Goal: Information Seeking & Learning: Learn about a topic

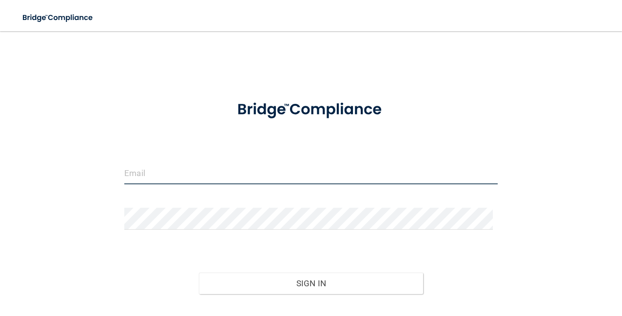
click at [181, 175] on input "email" at bounding box center [310, 173] width 373 height 22
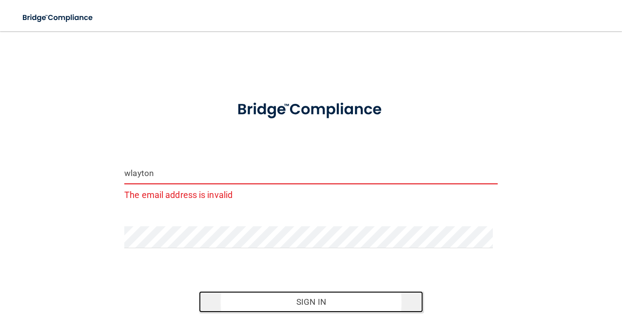
click at [310, 296] on button "Sign In" at bounding box center [311, 301] width 224 height 21
click at [303, 304] on button "Sign In" at bounding box center [311, 301] width 224 height 21
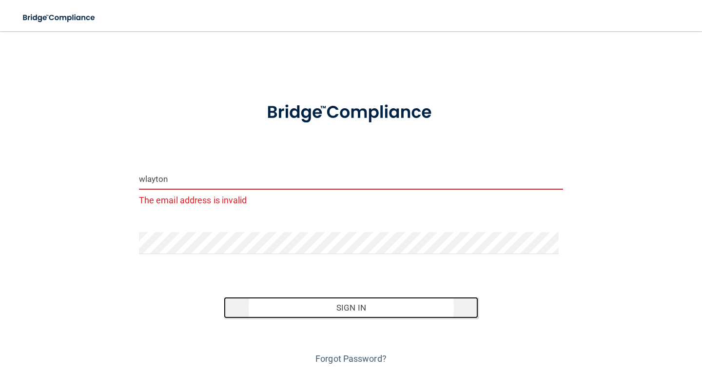
click at [353, 307] on button "Sign In" at bounding box center [351, 307] width 254 height 21
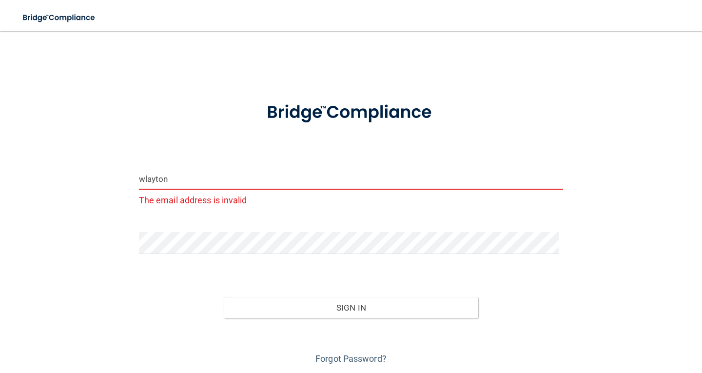
click at [173, 177] on input "wlayton" at bounding box center [351, 179] width 424 height 22
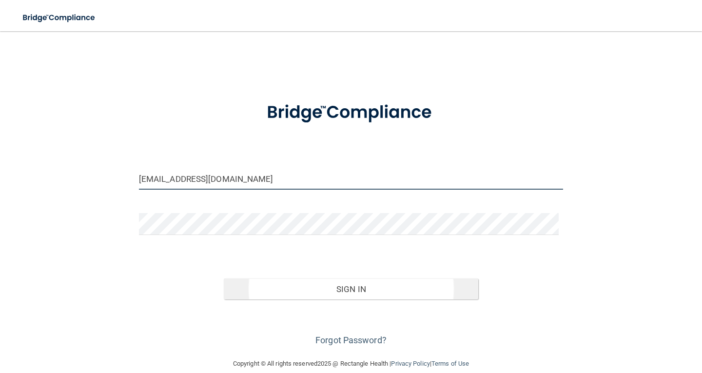
type input "[EMAIL_ADDRESS][DOMAIN_NAME]"
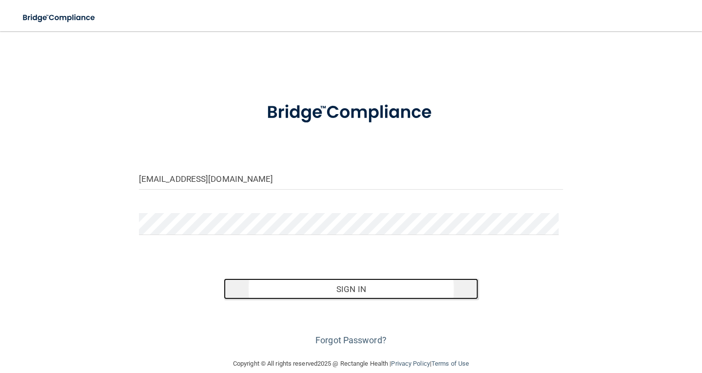
click at [303, 287] on button "Sign In" at bounding box center [351, 288] width 254 height 21
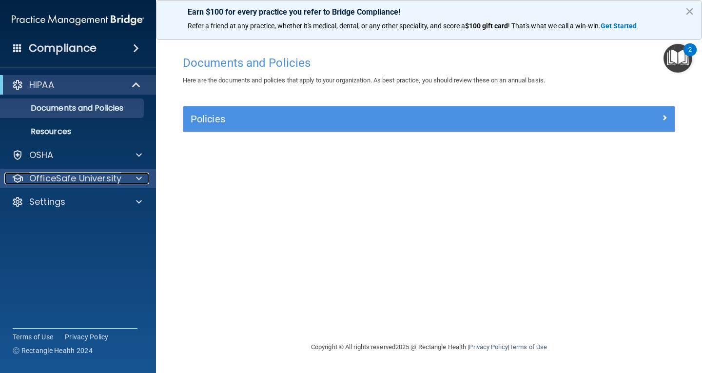
click at [72, 177] on p "OfficeSafe University" at bounding box center [75, 179] width 92 height 12
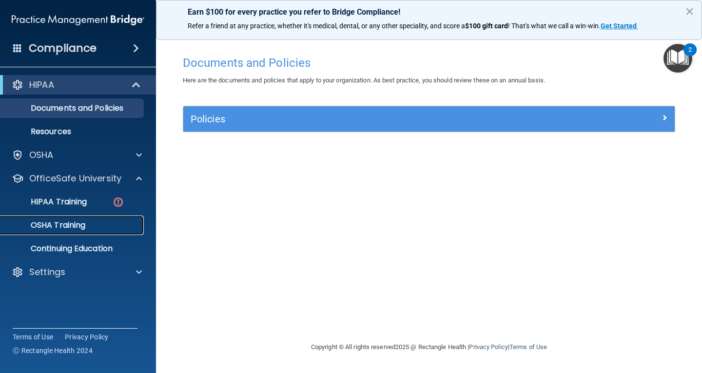
click at [73, 221] on p "OSHA Training" at bounding box center [45, 225] width 79 height 10
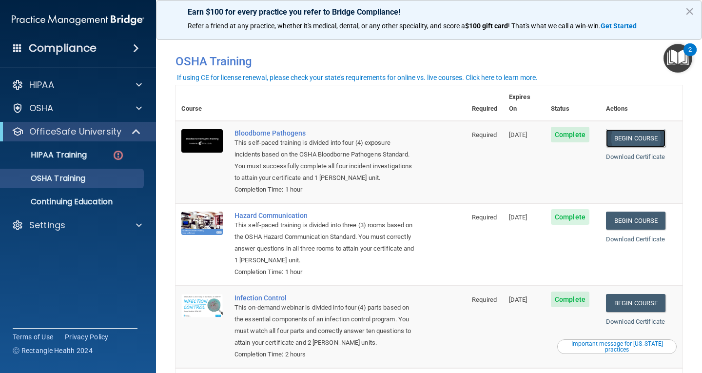
click at [622, 129] on link "Begin Course" at bounding box center [635, 138] width 59 height 18
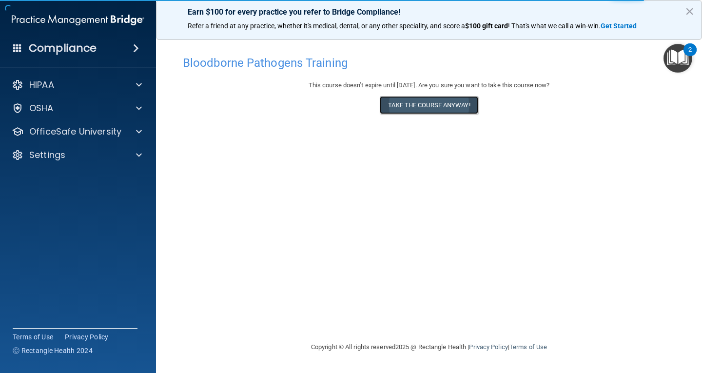
click at [432, 105] on button "Take the course anyway!" at bounding box center [429, 105] width 98 height 18
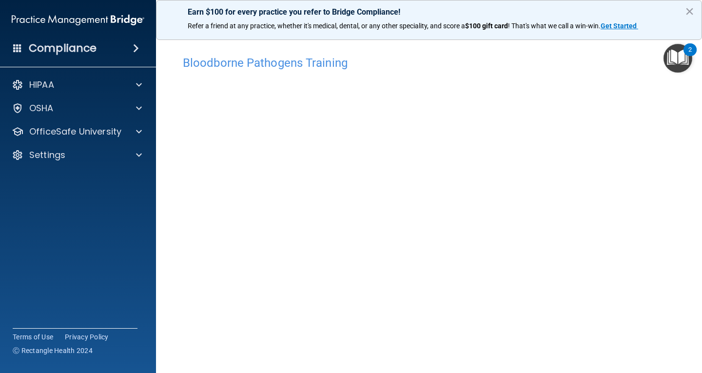
click at [676, 52] on img "Open Resource Center, 2 new notifications" at bounding box center [678, 58] width 29 height 29
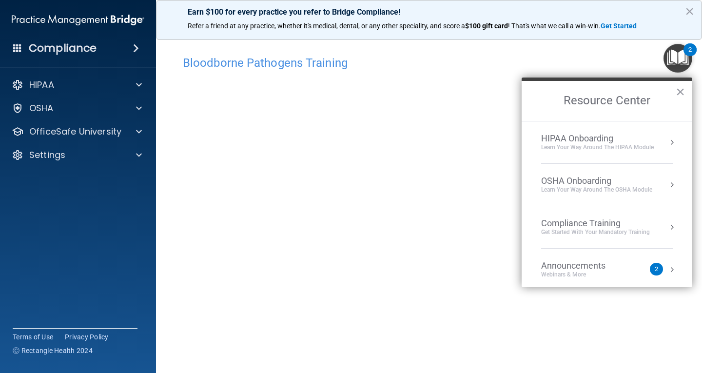
click at [558, 63] on h4 "Bloodborne Pathogens Training" at bounding box center [429, 63] width 492 height 13
click at [679, 93] on button "×" at bounding box center [680, 92] width 9 height 16
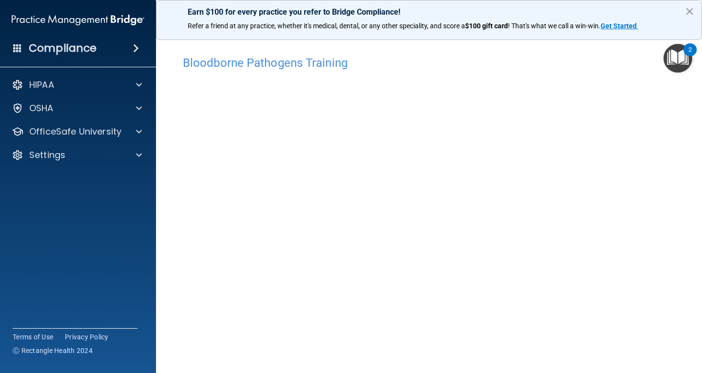
click at [562, 67] on h4 "Bloodborne Pathogens Training" at bounding box center [429, 63] width 492 height 13
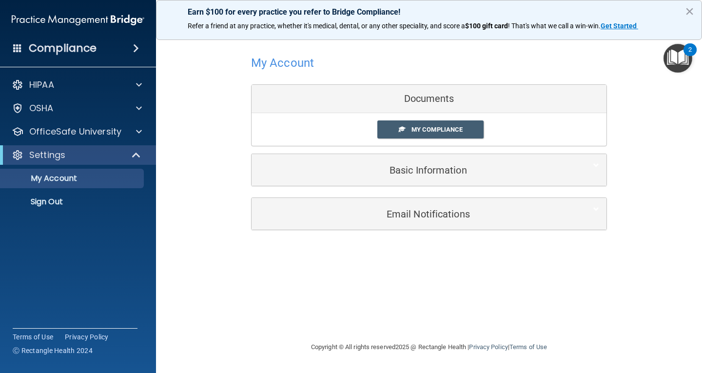
click at [419, 101] on div "Documents" at bounding box center [429, 99] width 355 height 28
click at [433, 137] on link "My Compliance" at bounding box center [430, 129] width 107 height 18
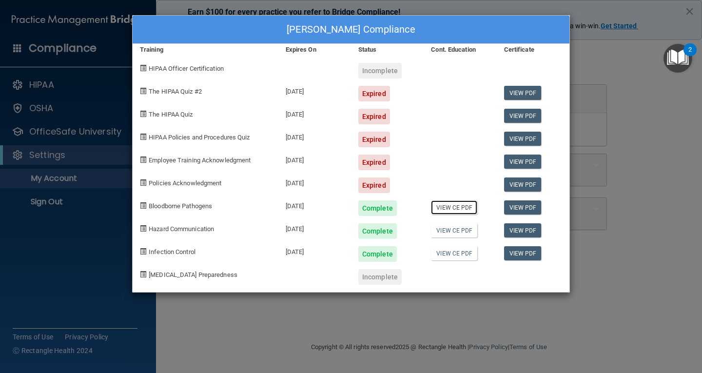
click at [451, 209] on link "View CE PDF" at bounding box center [454, 207] width 46 height 14
click at [450, 233] on link "View CE PDF" at bounding box center [454, 230] width 46 height 14
click at [456, 253] on link "View CE PDF" at bounding box center [454, 253] width 46 height 14
click at [519, 204] on link "View PDF" at bounding box center [523, 207] width 38 height 14
click at [524, 227] on link "View PDF" at bounding box center [523, 230] width 38 height 14
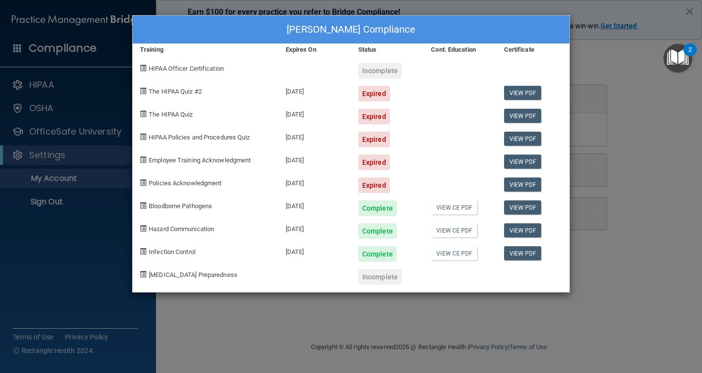
click at [666, 127] on div "Wendy Layton's Compliance Training Expires On Status Cont. Education Certificat…" at bounding box center [351, 186] width 702 height 373
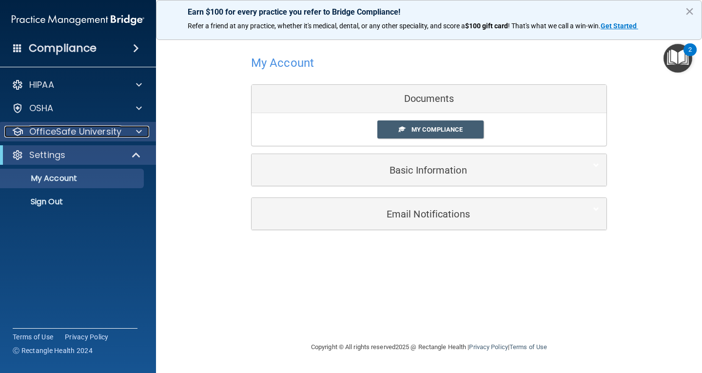
click at [119, 130] on p "OfficeSafe University" at bounding box center [75, 132] width 92 height 12
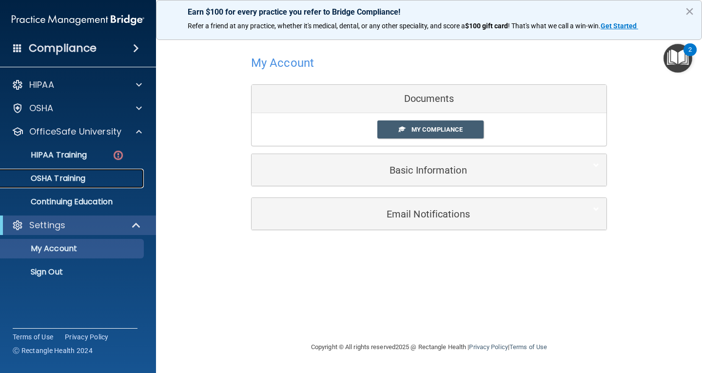
click at [91, 178] on div "OSHA Training" at bounding box center [72, 179] width 133 height 10
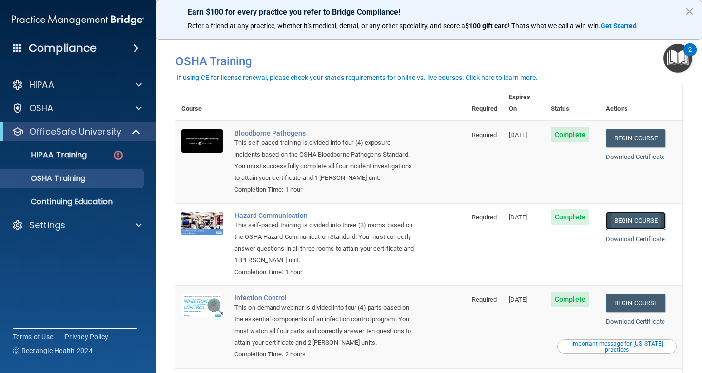
click at [627, 214] on link "Begin Course" at bounding box center [635, 221] width 59 height 18
click at [106, 127] on p "OfficeSafe University" at bounding box center [75, 132] width 92 height 12
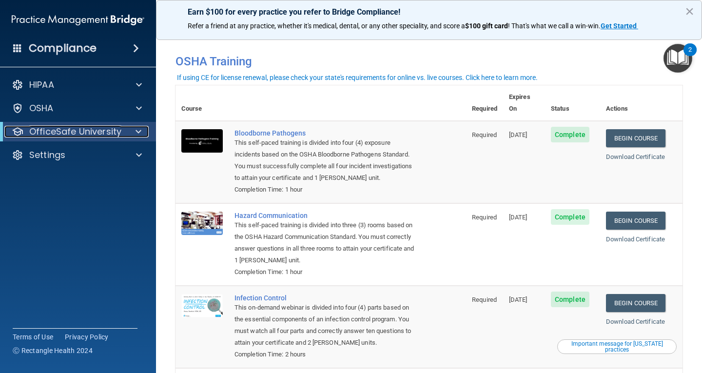
click at [86, 126] on p "OfficeSafe University" at bounding box center [75, 132] width 92 height 12
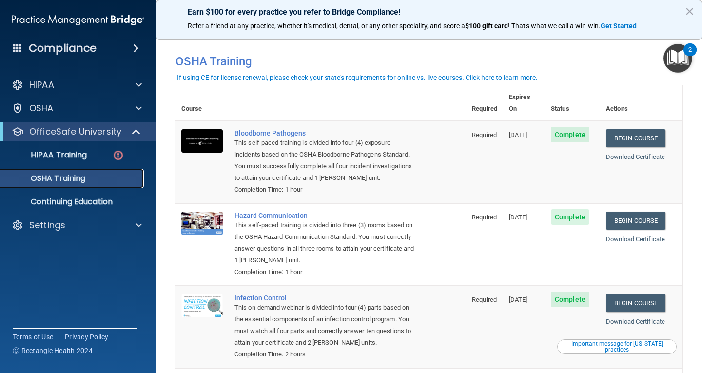
click at [83, 181] on p "OSHA Training" at bounding box center [45, 179] width 79 height 10
click at [626, 294] on link "Begin Course" at bounding box center [635, 303] width 59 height 18
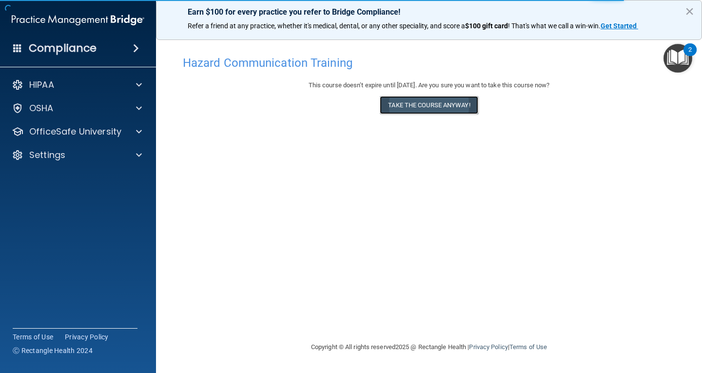
click at [474, 104] on button "Take the course anyway!" at bounding box center [429, 105] width 98 height 18
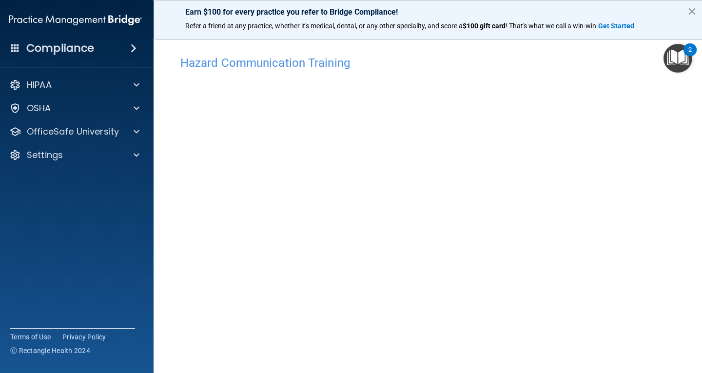
click at [677, 67] on img "Open Resource Center, 2 new notifications" at bounding box center [678, 58] width 29 height 29
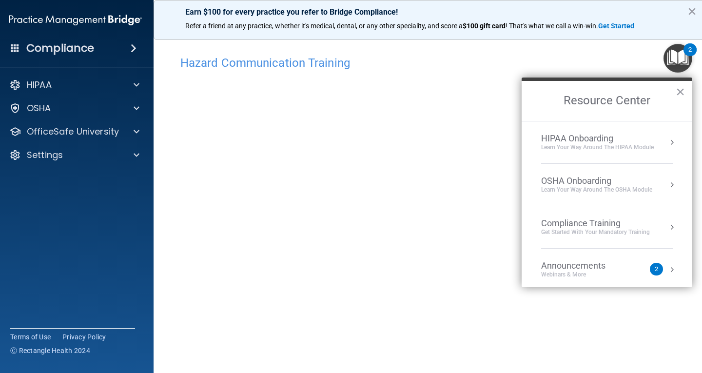
click at [636, 56] on div "Hazard Communication Training" at bounding box center [429, 63] width 512 height 24
click at [632, 54] on div "Hazard Communication Training" at bounding box center [429, 63] width 512 height 24
click at [680, 94] on button "×" at bounding box center [680, 92] width 9 height 16
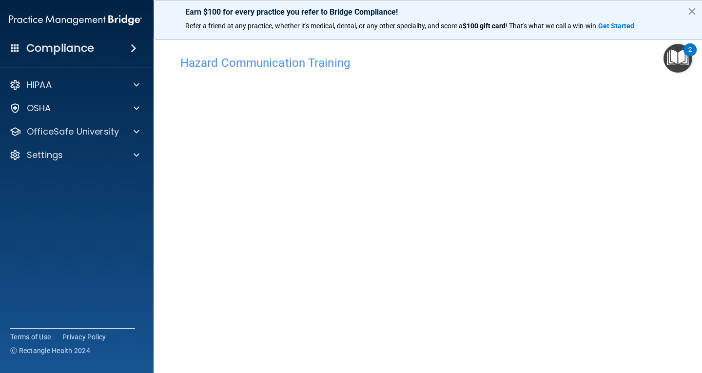
click at [694, 14] on button "×" at bounding box center [691, 11] width 9 height 16
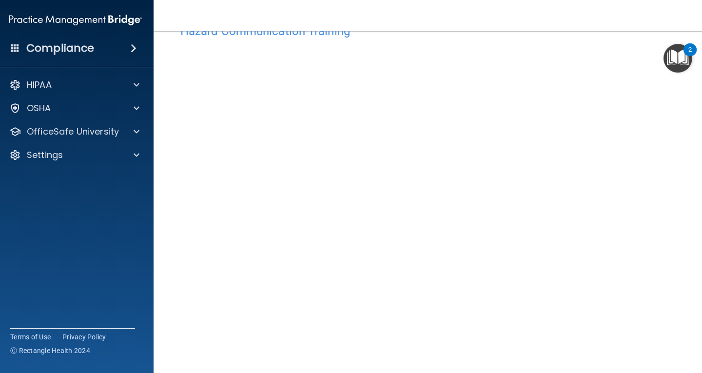
scroll to position [49, 0]
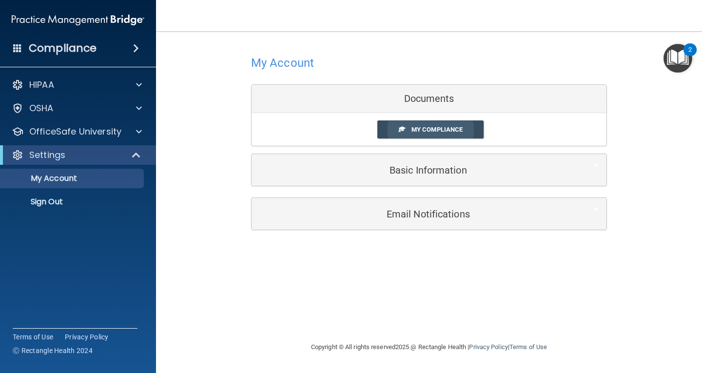
click at [431, 129] on span "My Compliance" at bounding box center [436, 129] width 51 height 7
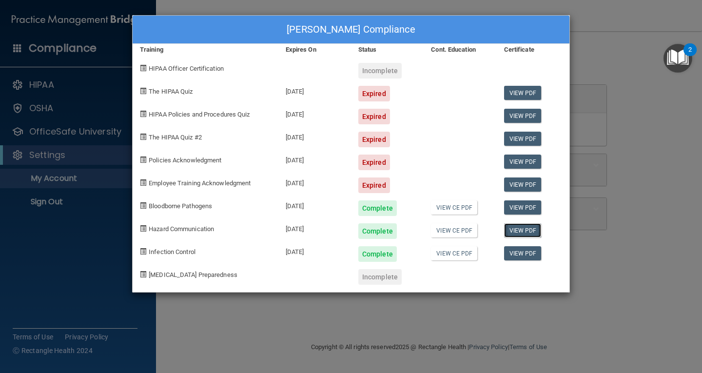
click at [524, 231] on link "View PDF" at bounding box center [523, 230] width 38 height 14
click at [451, 253] on link "View CE PDF" at bounding box center [454, 253] width 46 height 14
click at [440, 253] on link "View CE PDF" at bounding box center [454, 253] width 46 height 14
click at [375, 256] on div "Complete" at bounding box center [377, 254] width 39 height 16
click at [191, 250] on span "Infection Control" at bounding box center [172, 251] width 47 height 7
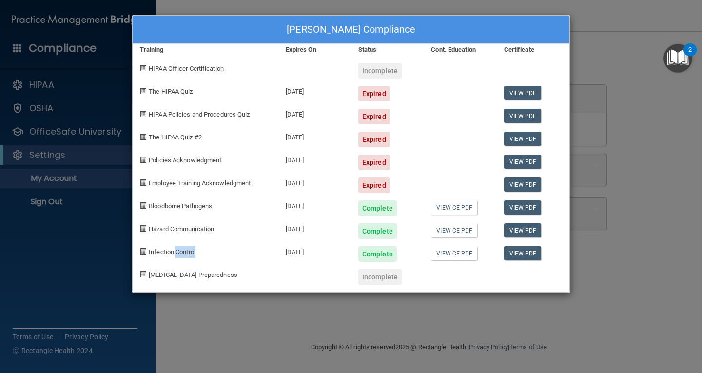
click at [191, 250] on span "Infection Control" at bounding box center [172, 251] width 47 height 7
click at [522, 254] on link "View PDF" at bounding box center [523, 253] width 38 height 14
click at [604, 180] on div "Wendy Layton's Compliance Training Expires On Status Cont. Education Certificat…" at bounding box center [351, 186] width 702 height 373
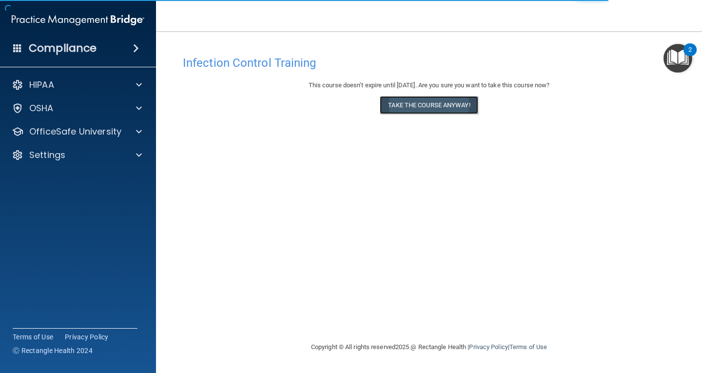
click at [419, 104] on button "Take the course anyway!" at bounding box center [429, 105] width 98 height 18
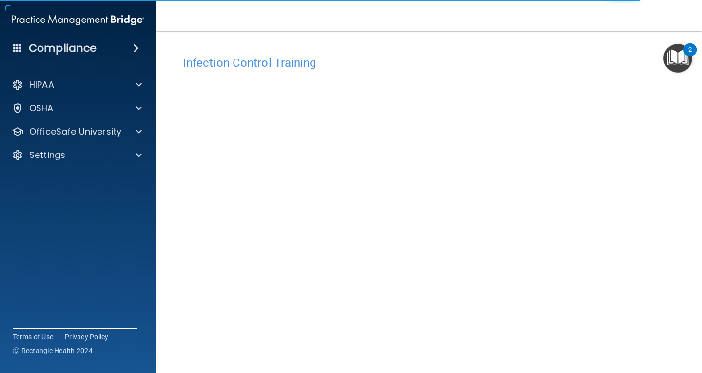
scroll to position [44, 0]
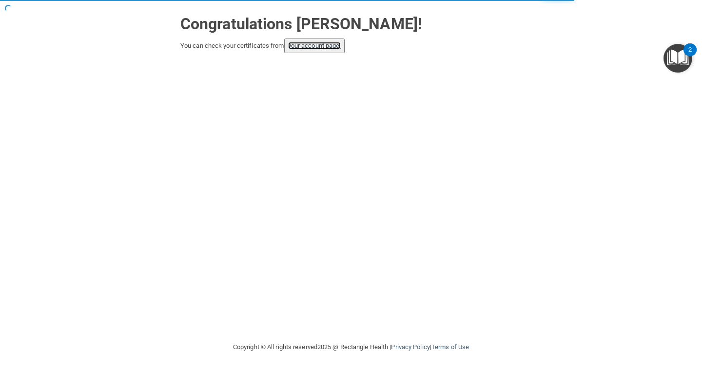
click at [330, 48] on link "your account page!" at bounding box center [314, 45] width 53 height 7
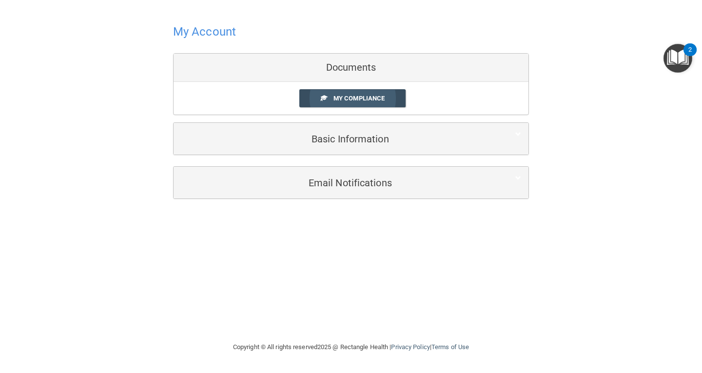
click at [379, 98] on span "My Compliance" at bounding box center [358, 98] width 51 height 7
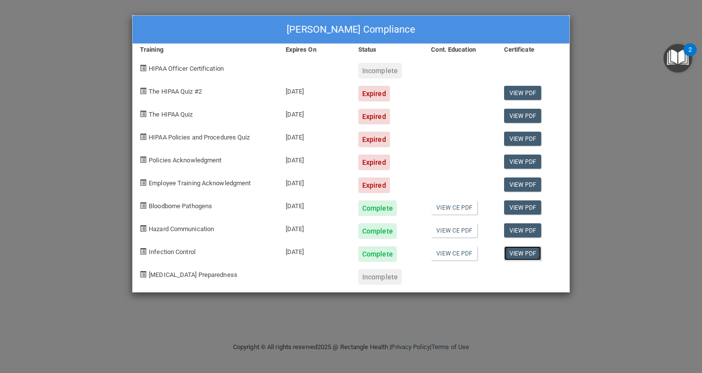
click at [528, 254] on link "View PDF" at bounding box center [523, 253] width 38 height 14
